Goal: Browse casually: Explore the website without a specific task or goal

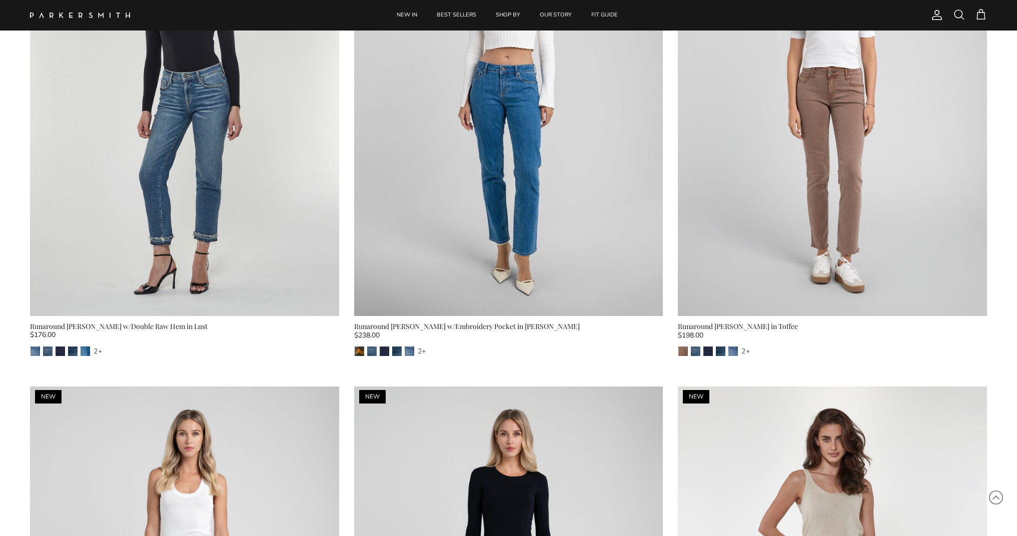
scroll to position [173, 0]
click at [483, 327] on div "Runaround Sue w/Embroidery Pocket in Fairchild" at bounding box center [508, 327] width 309 height 11
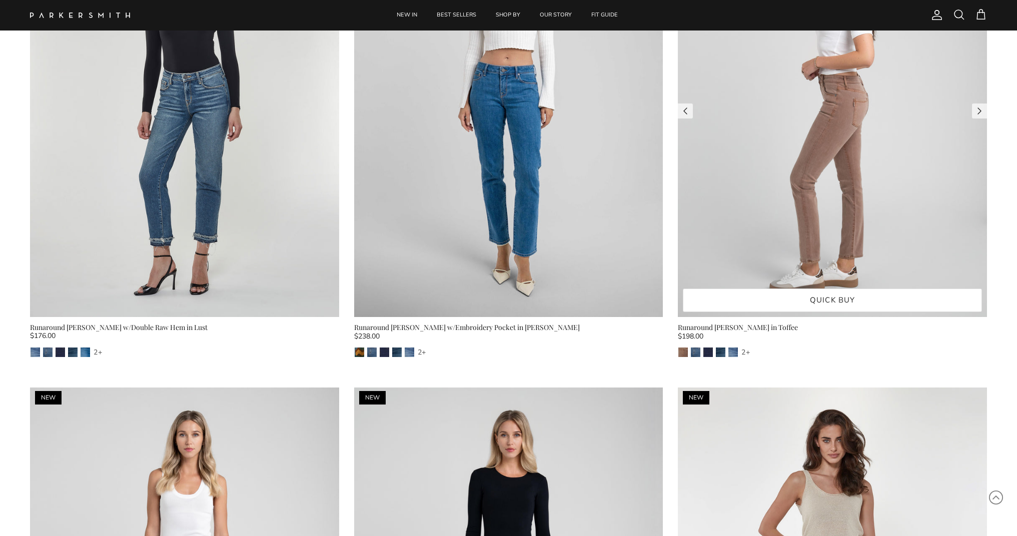
click at [772, 239] on img at bounding box center [832, 111] width 309 height 412
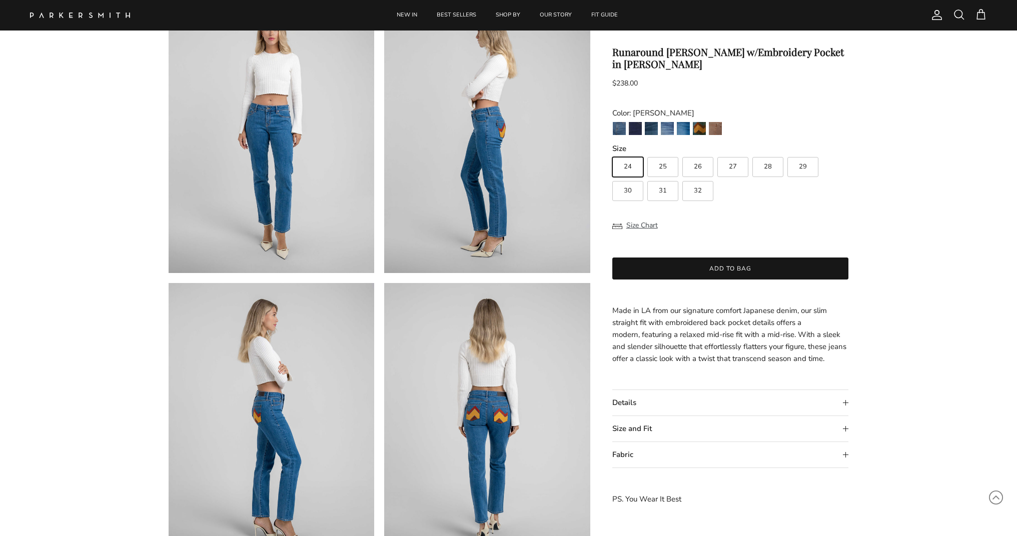
scroll to position [92, 0]
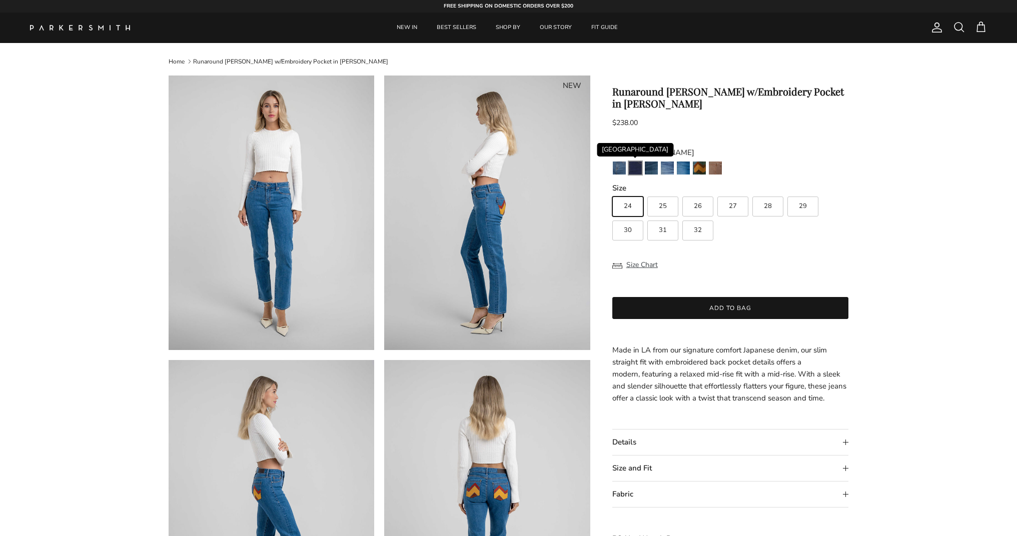
click at [638, 167] on img "Camden" at bounding box center [635, 168] width 13 height 13
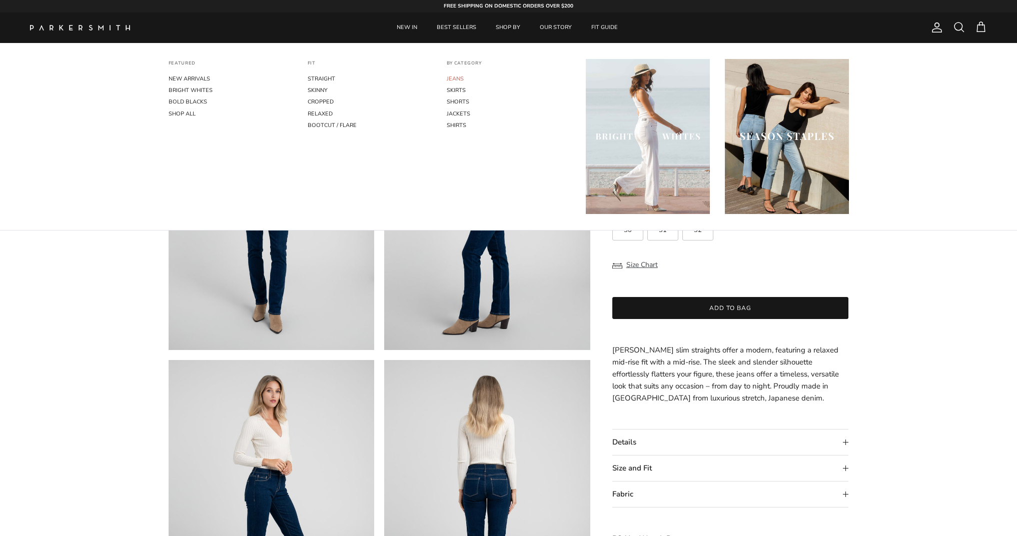
click at [465, 81] on link "JEANS" at bounding box center [509, 79] width 124 height 12
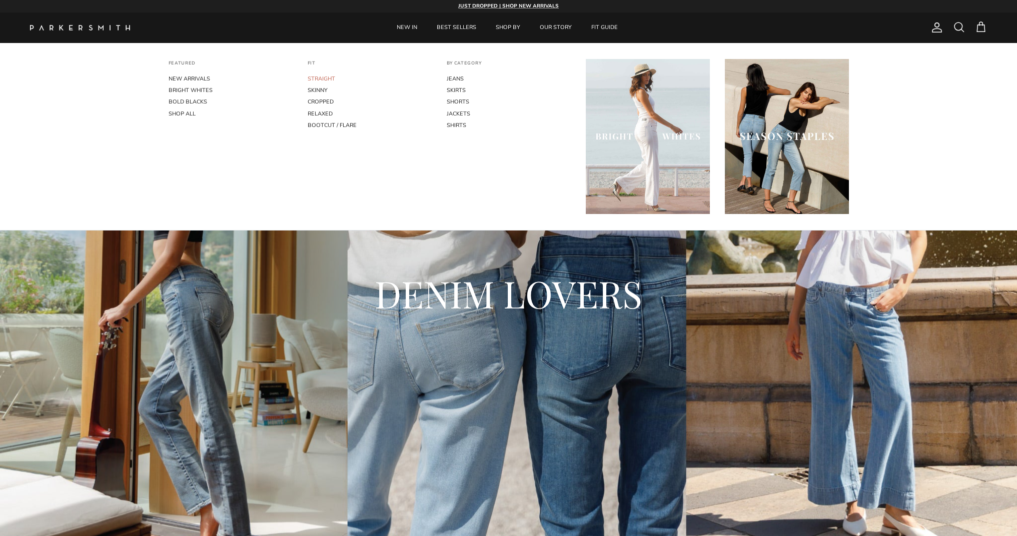
click at [325, 81] on link "STRAIGHT" at bounding box center [370, 79] width 124 height 12
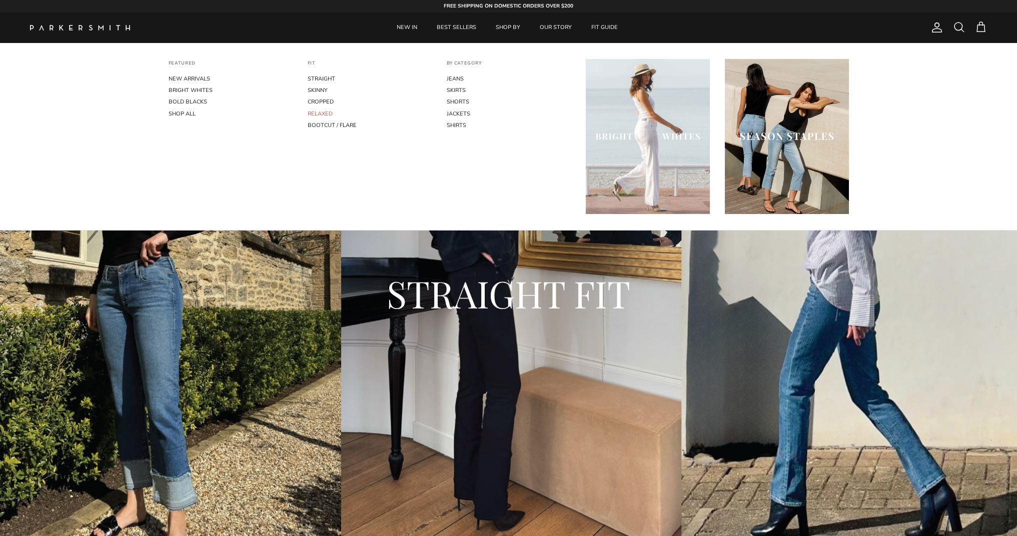
click at [327, 120] on link "RELAXED" at bounding box center [370, 114] width 124 height 12
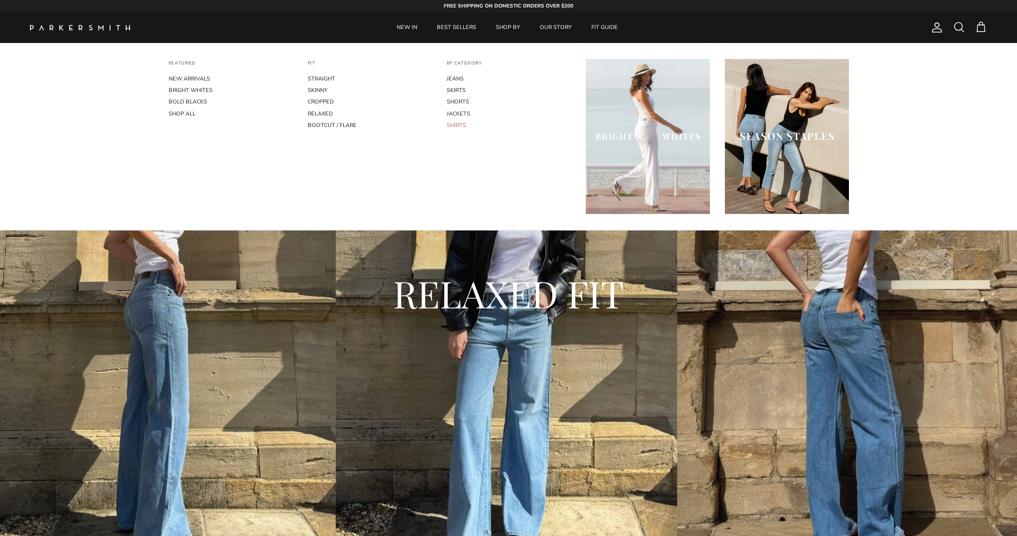
click at [460, 131] on link "SHIRTS" at bounding box center [509, 126] width 124 height 12
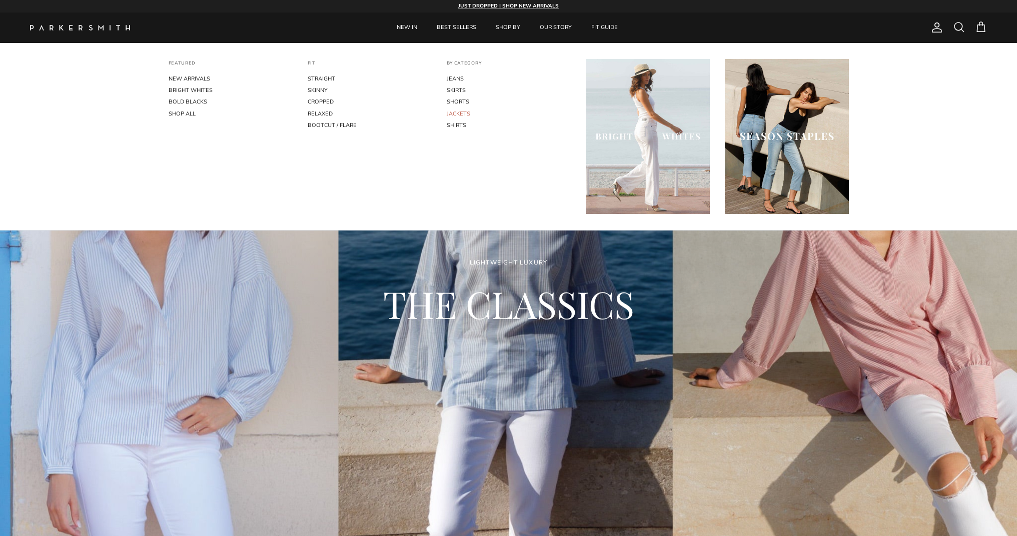
click at [463, 120] on link "JACKETS" at bounding box center [509, 114] width 124 height 12
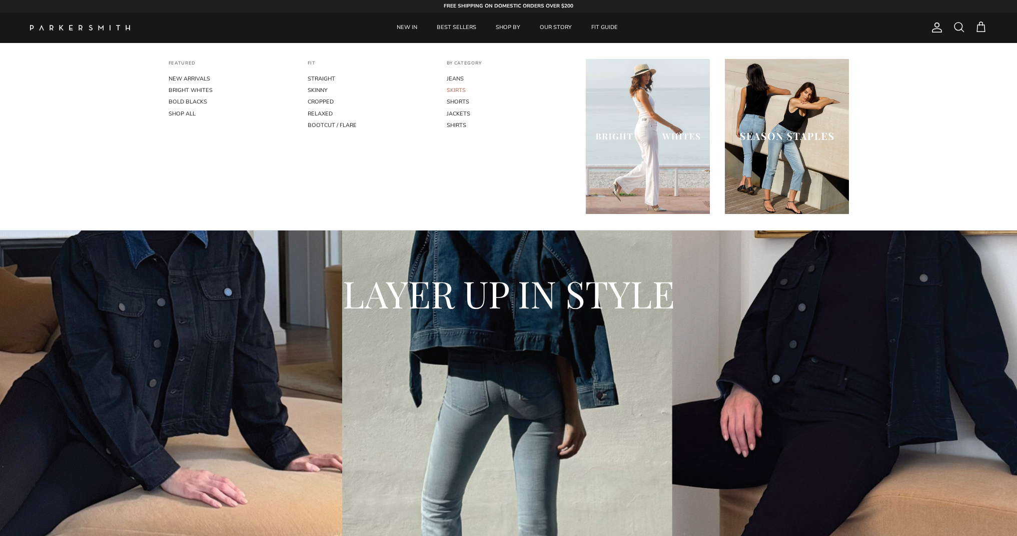
click at [463, 92] on link "SKIRTS" at bounding box center [509, 91] width 124 height 12
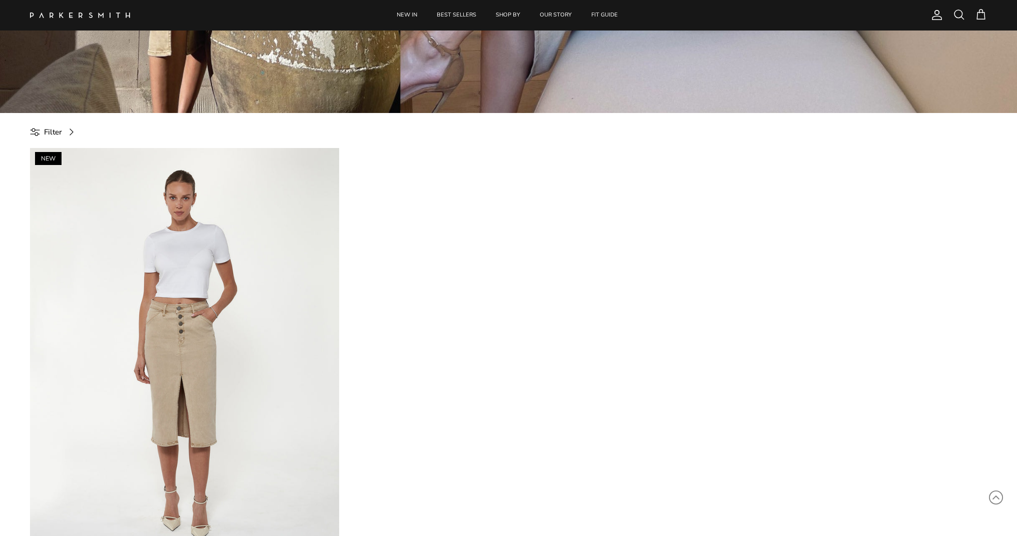
scroll to position [442, 0]
